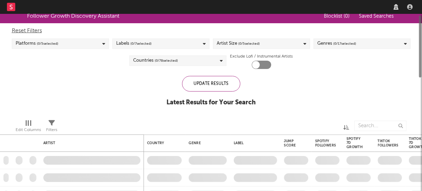
checkbox input "true"
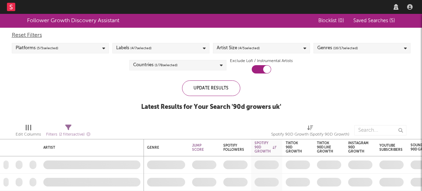
click at [6, 7] on nav "Dashboard Discovery Assistant Charts Leads" at bounding box center [211, 7] width 422 height 14
click at [14, 8] on rect at bounding box center [11, 7] width 8 height 8
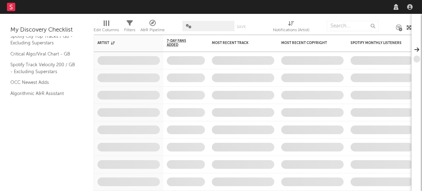
scroll to position [130, 0]
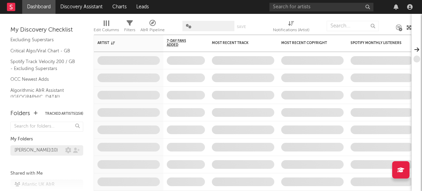
click at [33, 150] on div "[PERSON_NAME] ( 10 )" at bounding box center [36, 150] width 43 height 8
